Goal: Check status

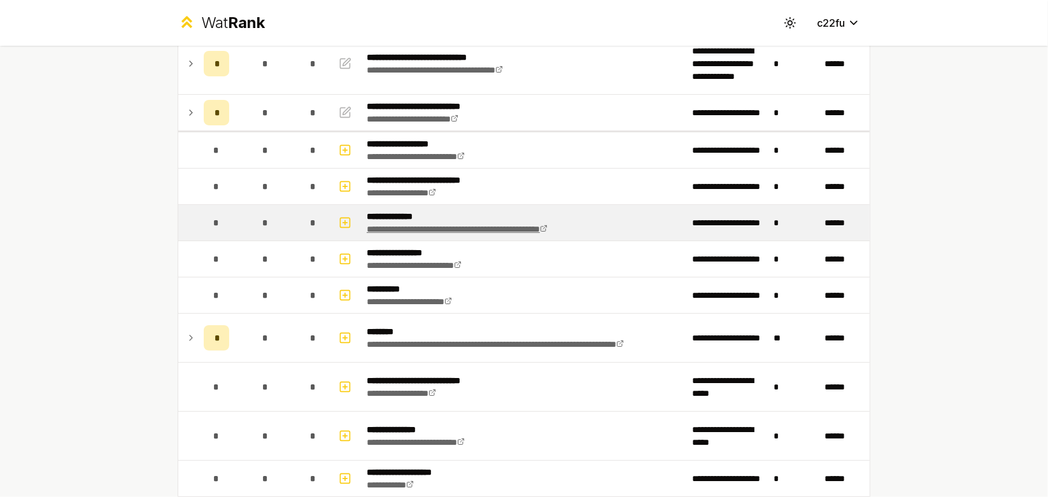
scroll to position [127, 0]
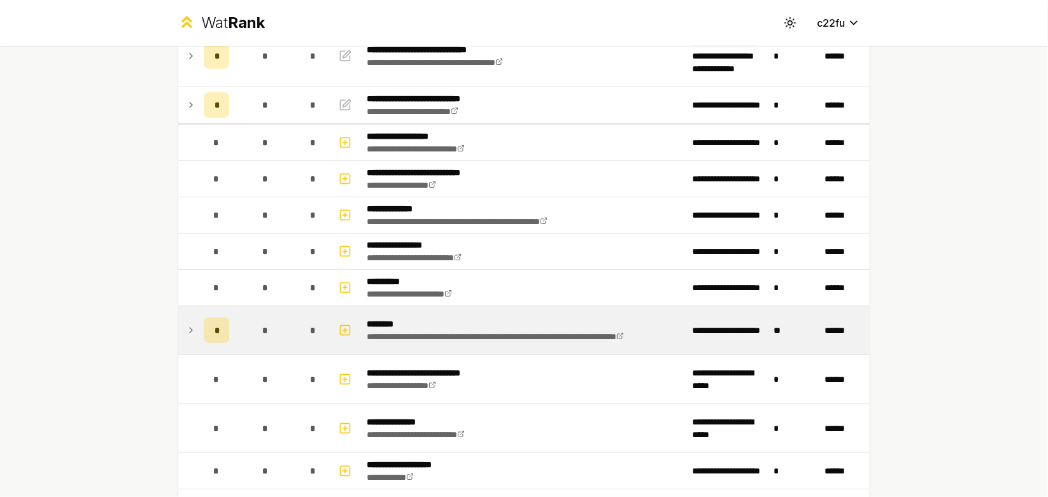
click at [207, 332] on div "*" at bounding box center [216, 330] width 25 height 25
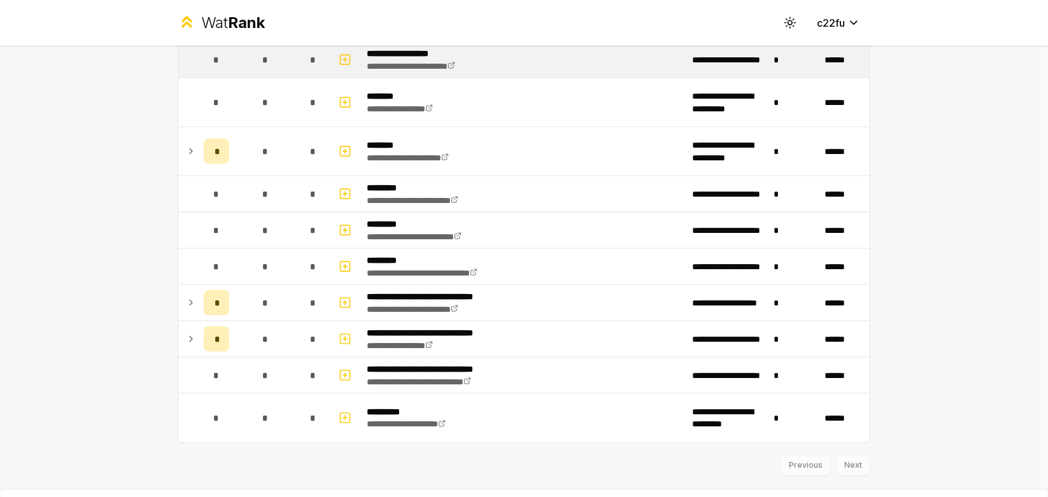
scroll to position [1421, 0]
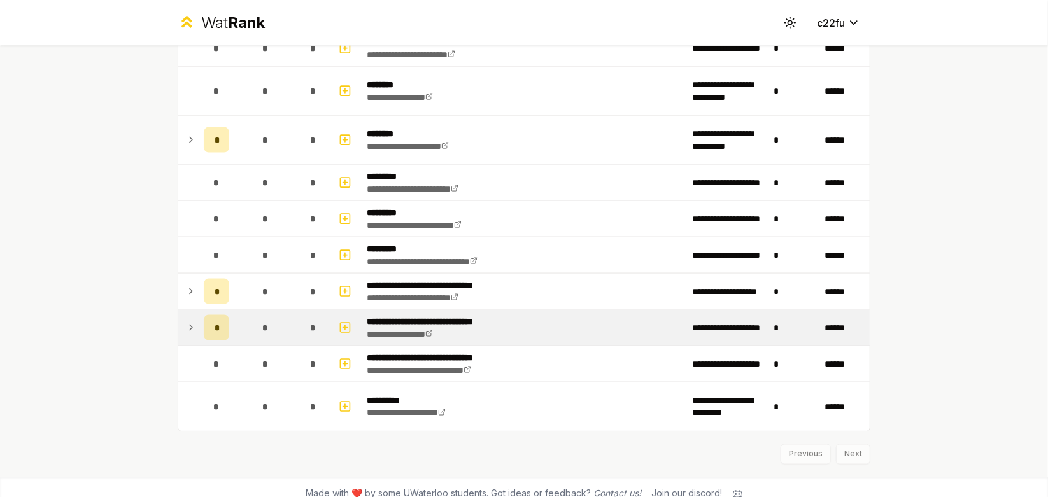
click at [186, 320] on icon at bounding box center [191, 327] width 10 height 15
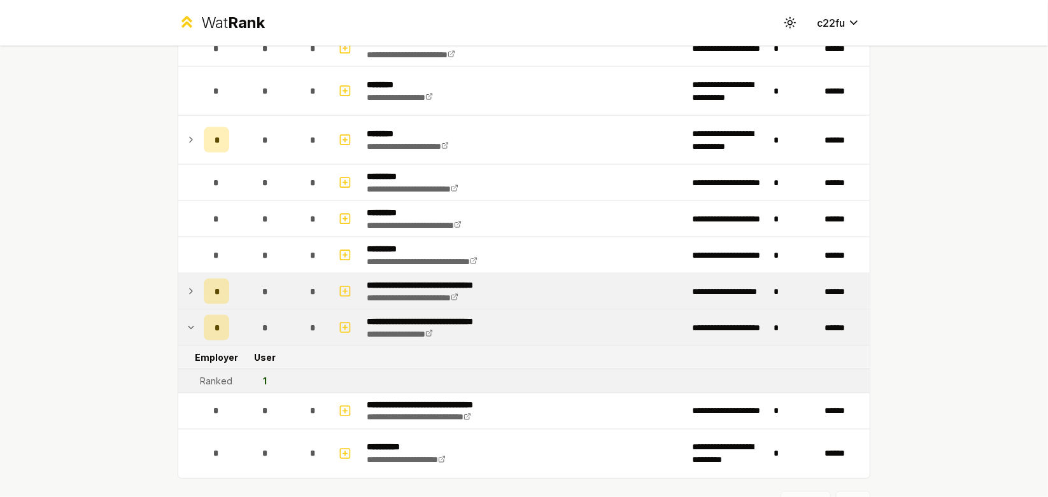
click at [242, 284] on td "*" at bounding box center [264, 292] width 61 height 36
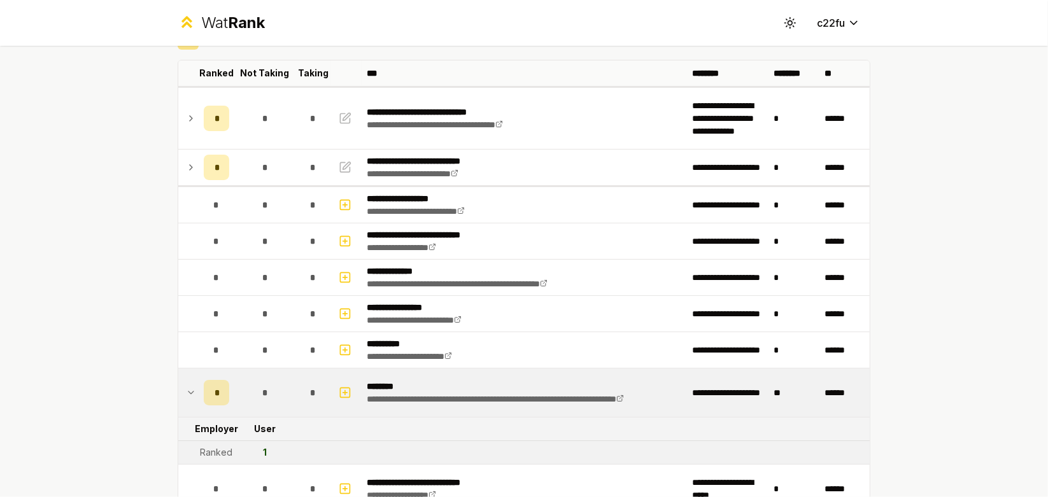
scroll to position [20, 0]
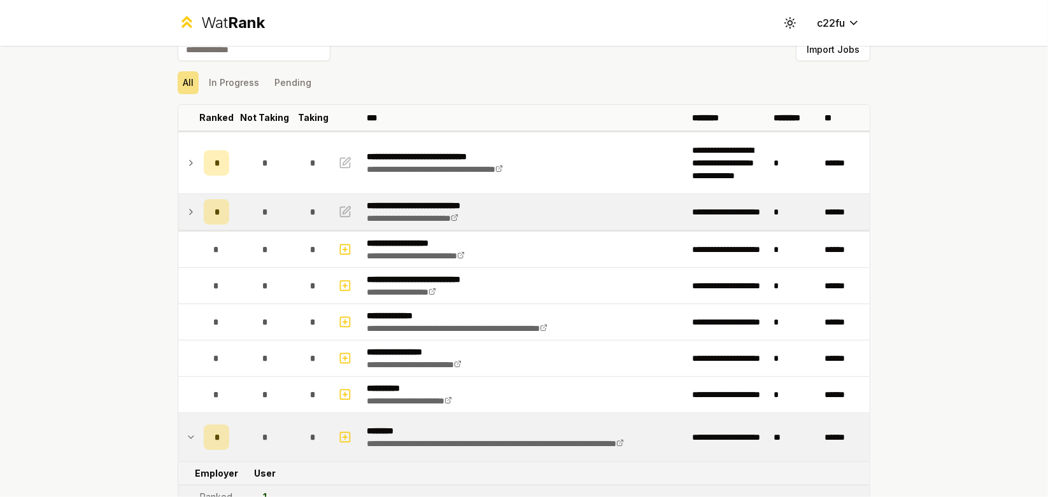
click at [199, 216] on td "*" at bounding box center [217, 212] width 36 height 36
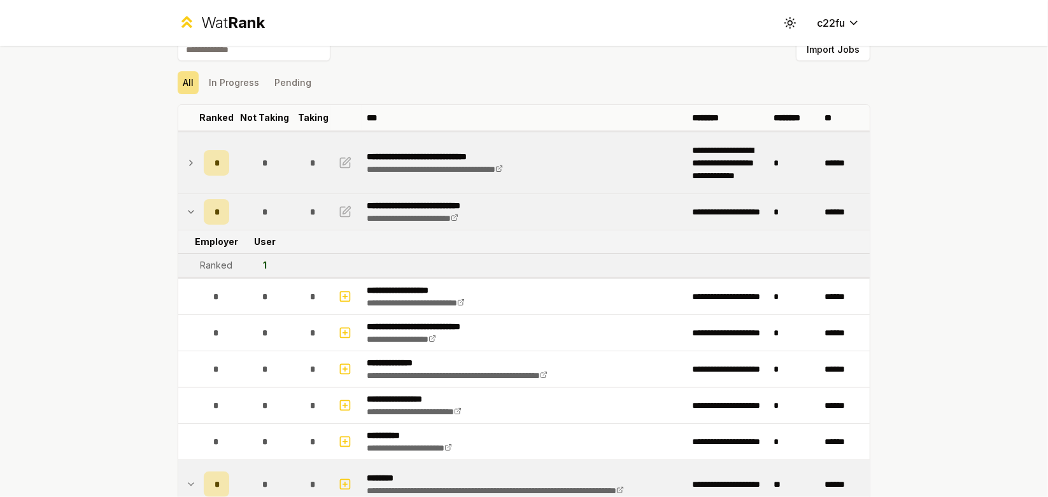
click at [213, 160] on div "*" at bounding box center [216, 162] width 25 height 25
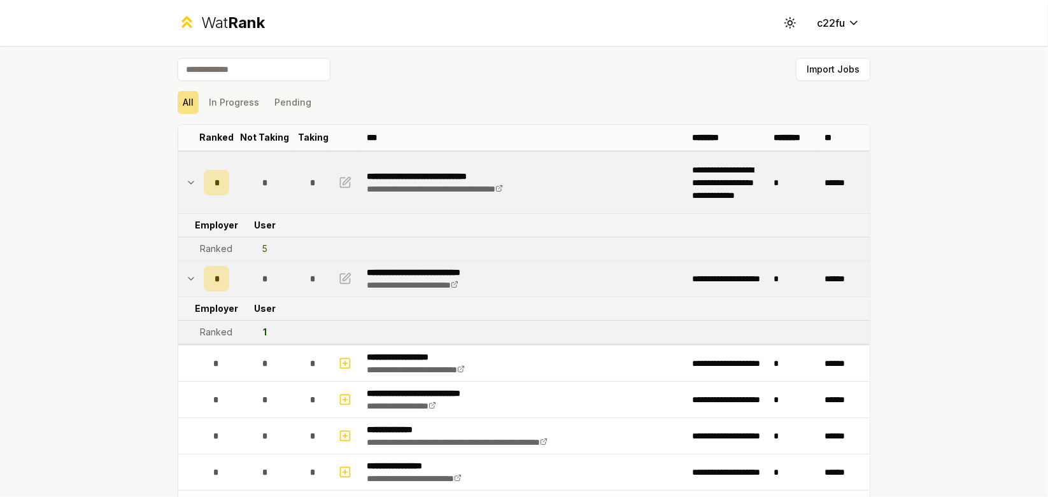
scroll to position [0, 0]
click at [299, 109] on button "Pending" at bounding box center [292, 103] width 47 height 23
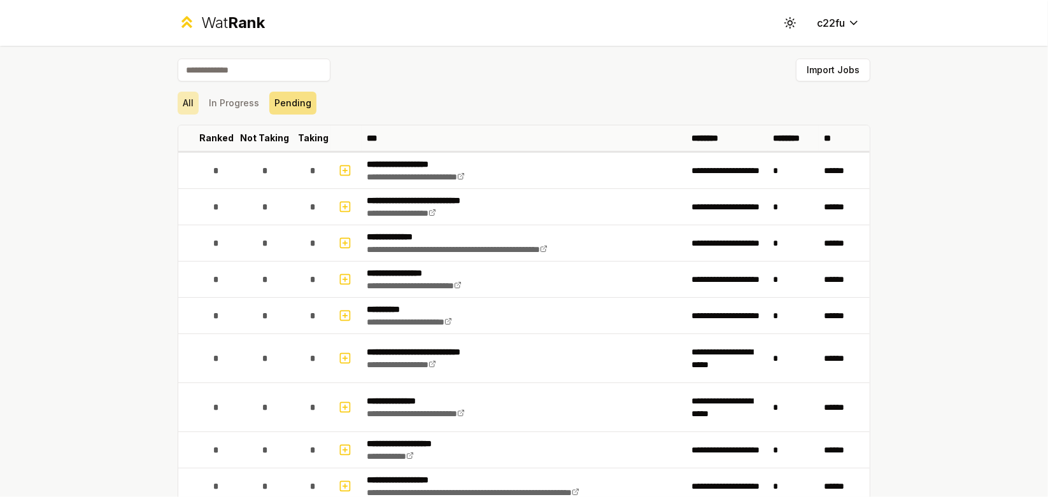
click at [190, 109] on button "All" at bounding box center [188, 103] width 21 height 23
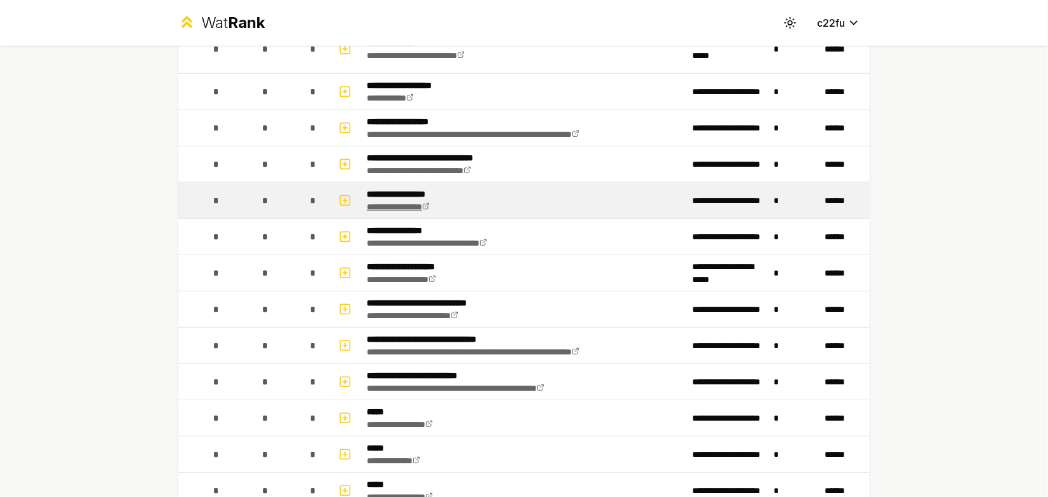
scroll to position [509, 0]
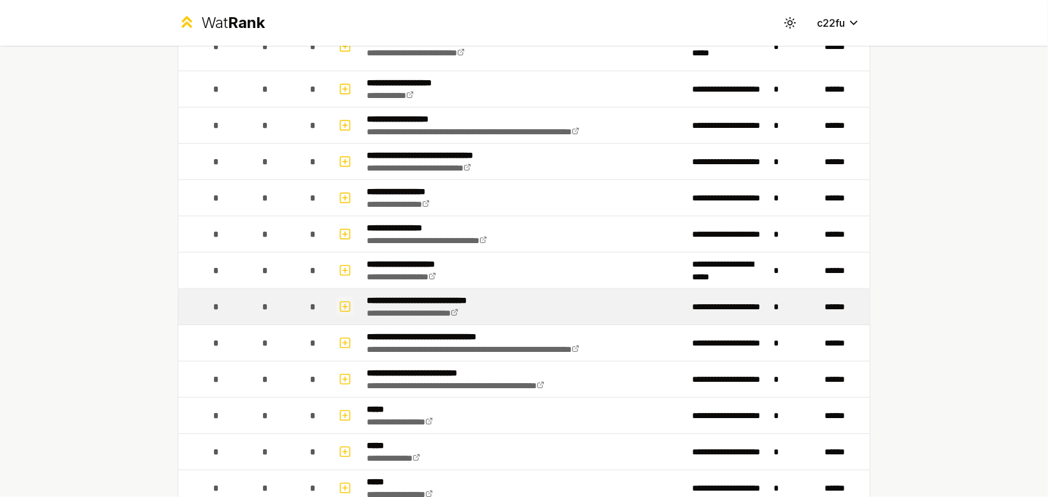
click at [342, 306] on icon "button" at bounding box center [345, 306] width 13 height 15
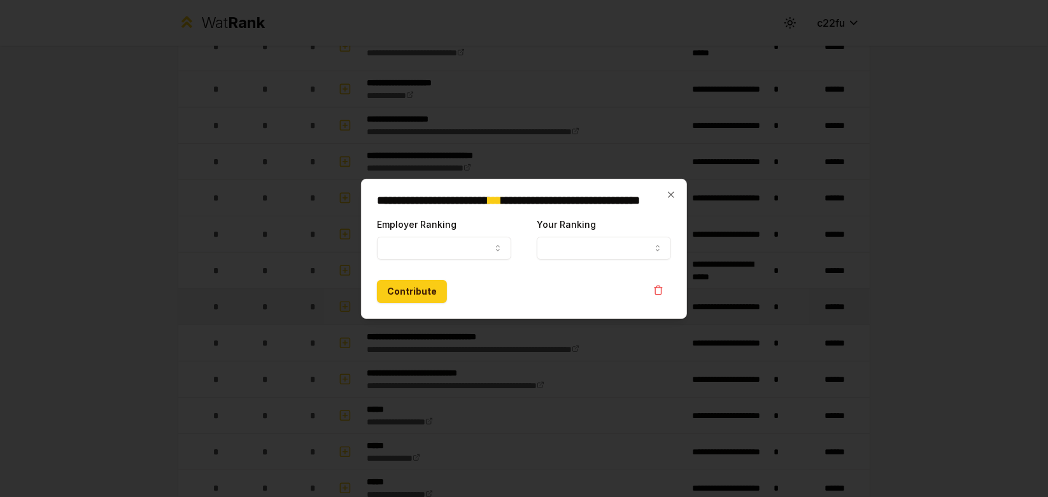
select select
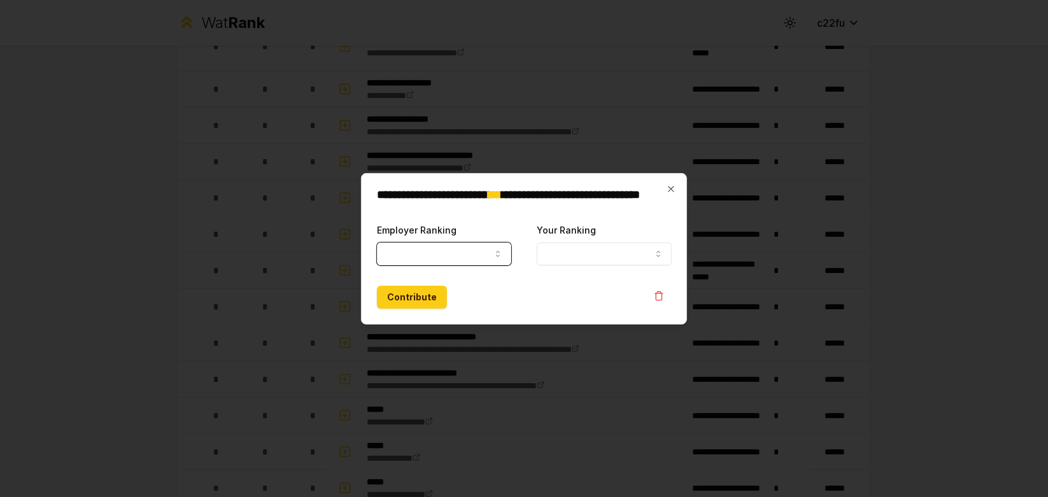
click at [474, 254] on button "Employer Ranking" at bounding box center [444, 253] width 134 height 23
click at [670, 193] on icon "button" at bounding box center [671, 189] width 10 height 10
